Goal: Task Accomplishment & Management: Complete application form

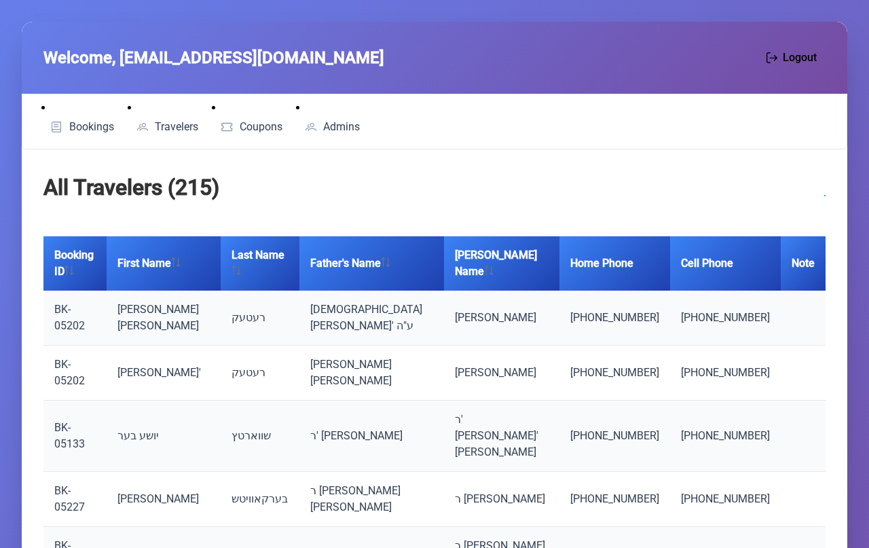
click at [85, 303] on link "BK-05202" at bounding box center [69, 317] width 31 height 29
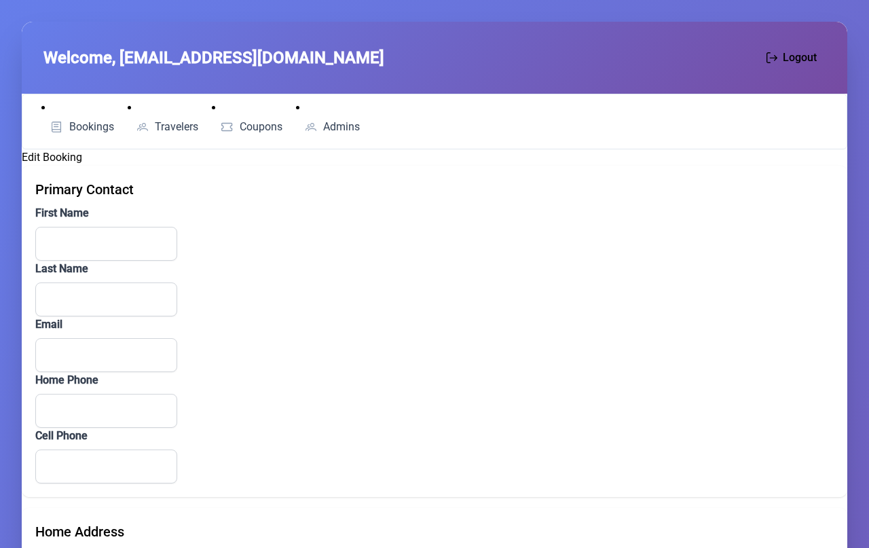
type input "Shaya"
type input "Retek"
type input "[EMAIL_ADDRESS][DOMAIN_NAME]"
type input "[PHONE_NUMBER]"
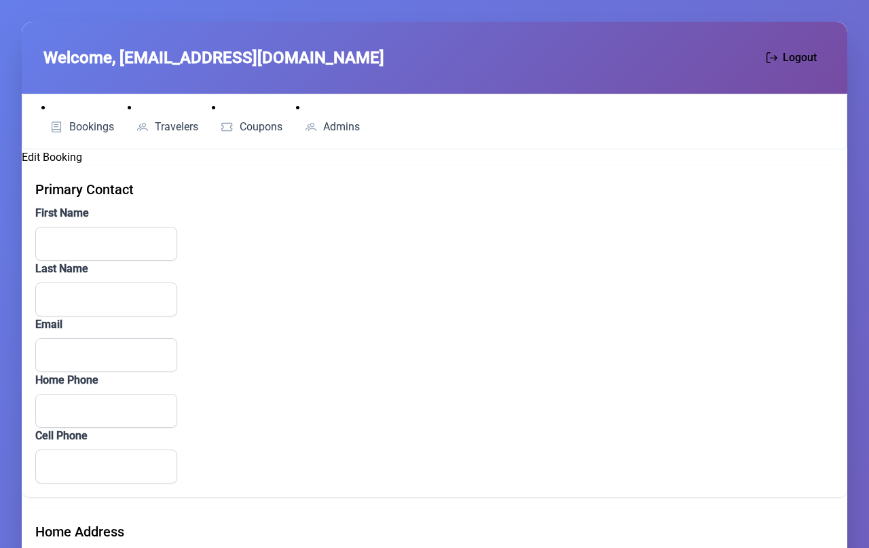
type input "[STREET_ADDRESS]"
type input "2L"
type input "[GEOGRAPHIC_DATA]"
type input "NY"
type input "11205"
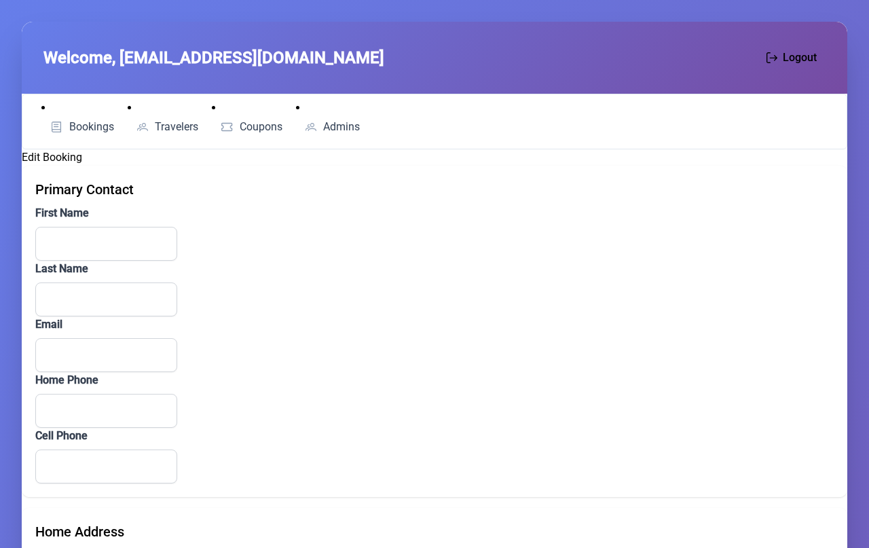
type input "creditCard"
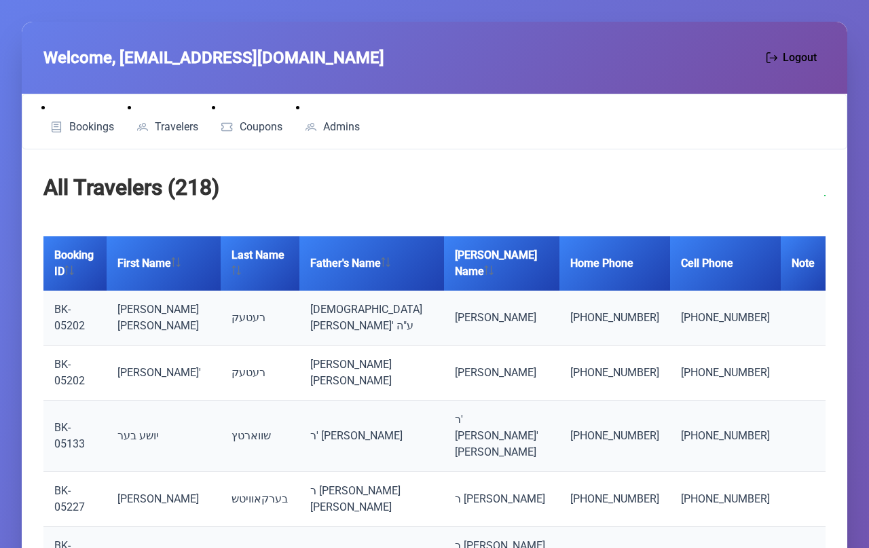
click at [242, 297] on td "רעטעק" at bounding box center [260, 318] width 79 height 55
click at [856, 473] on div "Welcome, [EMAIL_ADDRESS][DOMAIN_NAME] Logout Bookings Travelers Coupons Admins …" at bounding box center [434, 478] width 869 height 956
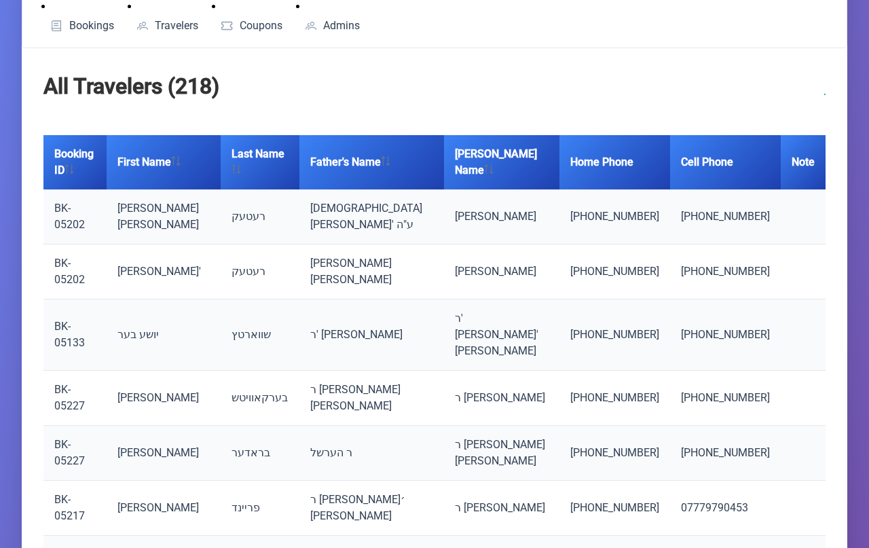
scroll to position [213, 0]
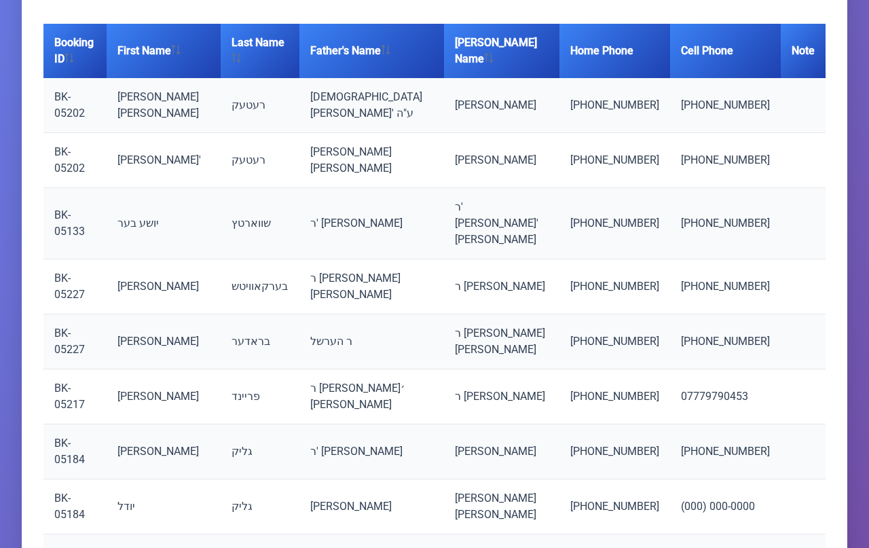
click at [85, 327] on link "BK-05227" at bounding box center [69, 341] width 31 height 29
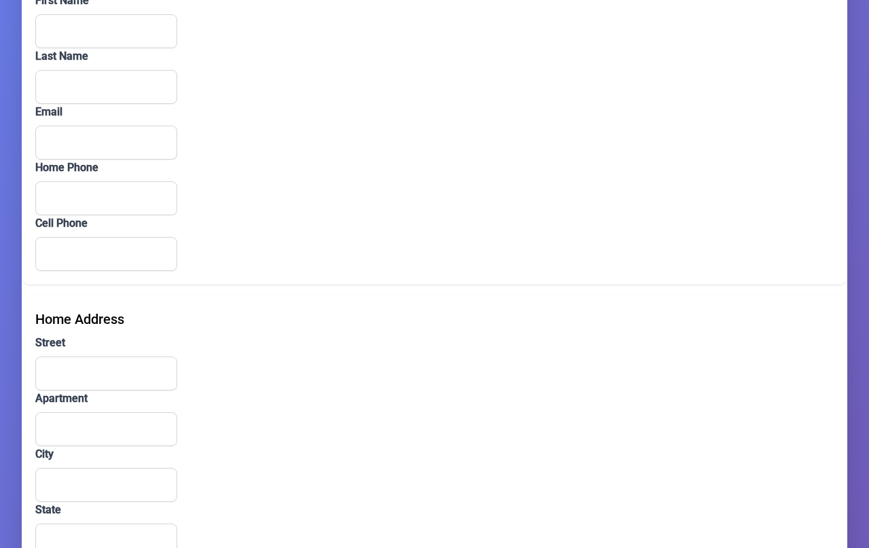
type input "[PERSON_NAME]"
type input "Broder"
type input "[EMAIL_ADDRESS][DOMAIN_NAME]"
type input "[PHONE_NUMBER]"
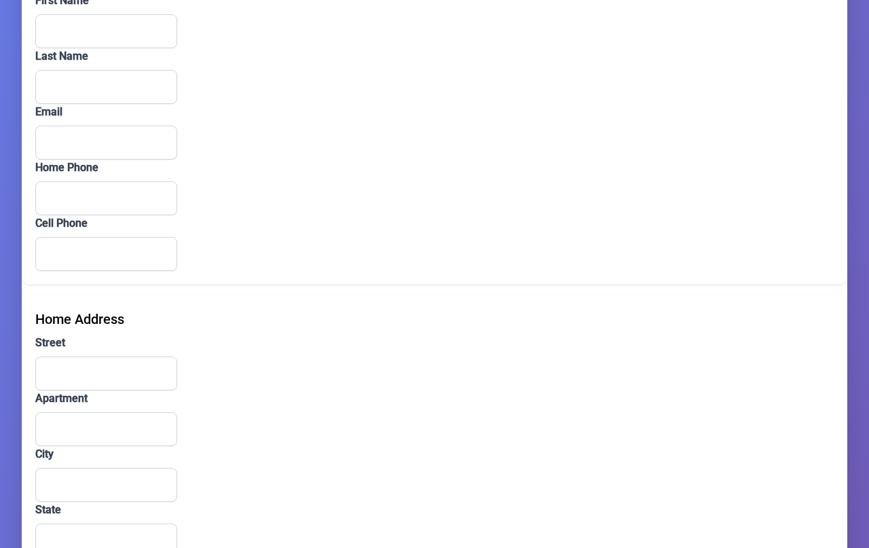
type input "[STREET_ADDRESS]"
type input "Unit 102"
type input "[PERSON_NAME]"
type input "NY"
type input "10950"
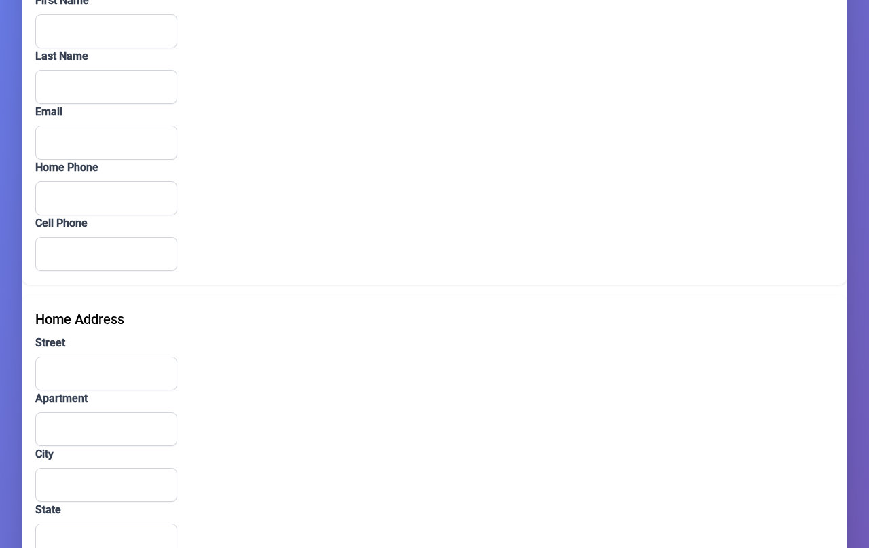
type textarea "need a private room with just 2 beds if possible, and it should not be so far"
type input "ach"
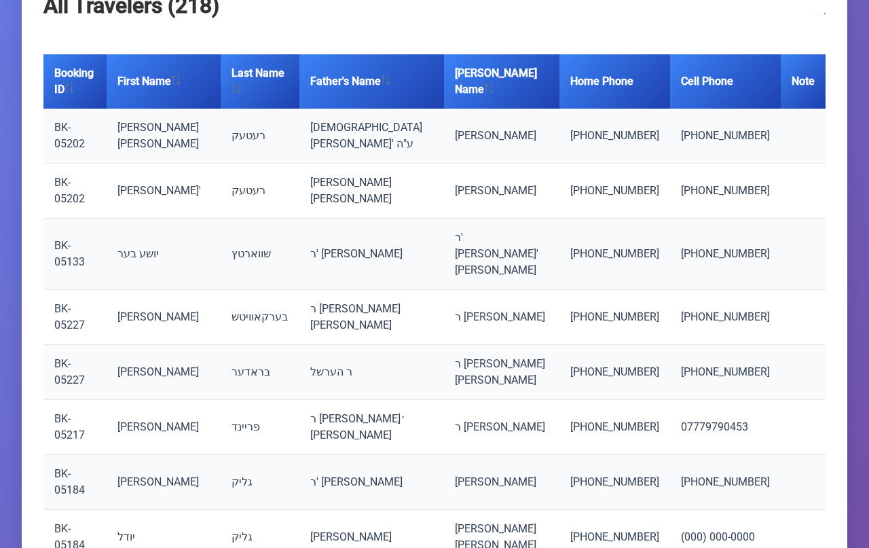
scroll to position [213, 0]
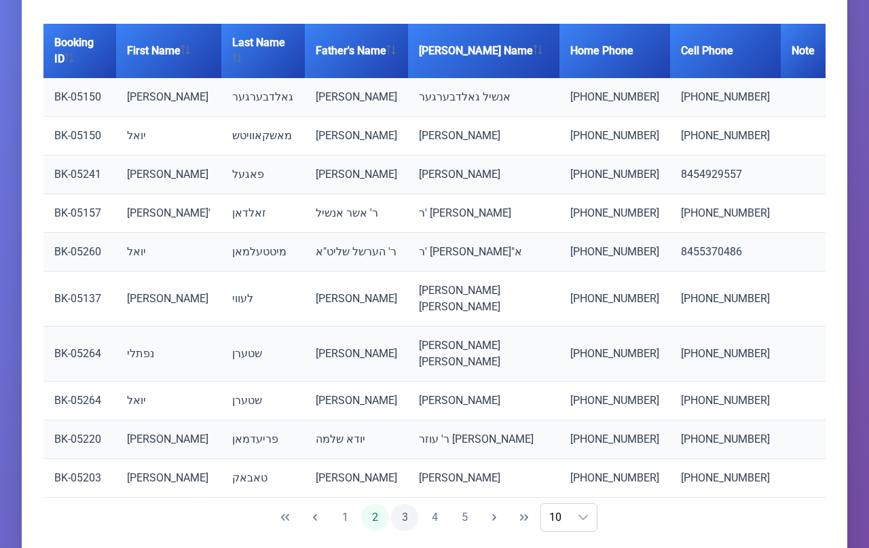
click at [405, 504] on button "3" at bounding box center [404, 517] width 27 height 27
